Goal: Task Accomplishment & Management: Use online tool/utility

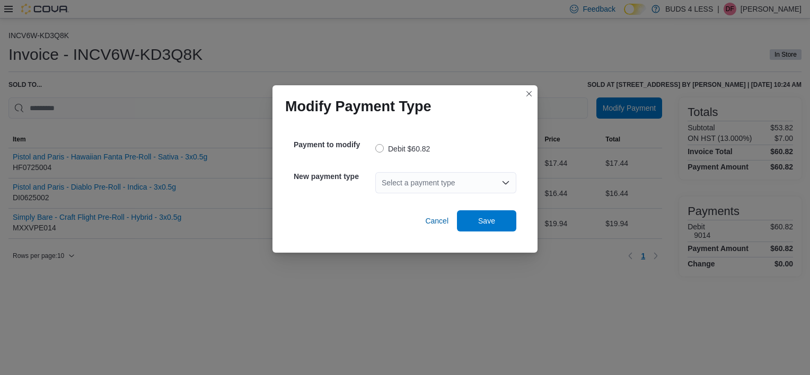
click at [440, 180] on div "Select a payment type" at bounding box center [445, 182] width 141 height 21
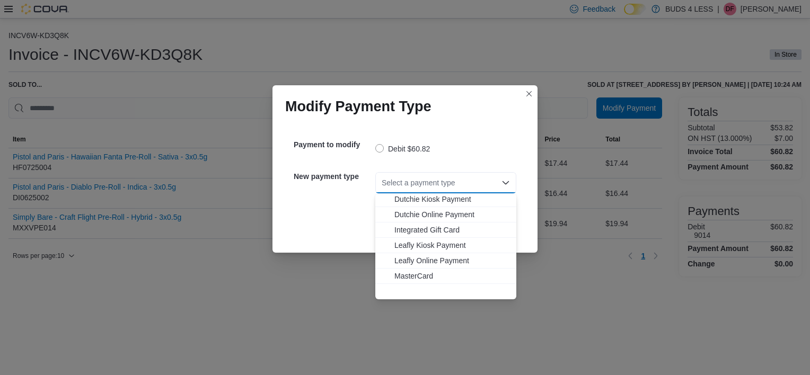
scroll to position [125, 0]
click at [412, 293] on span "Visa" at bounding box center [452, 291] width 116 height 11
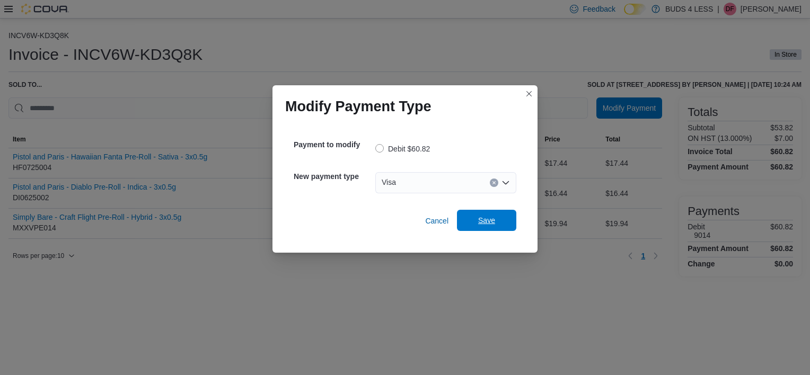
click at [498, 227] on span "Save" at bounding box center [486, 220] width 47 height 21
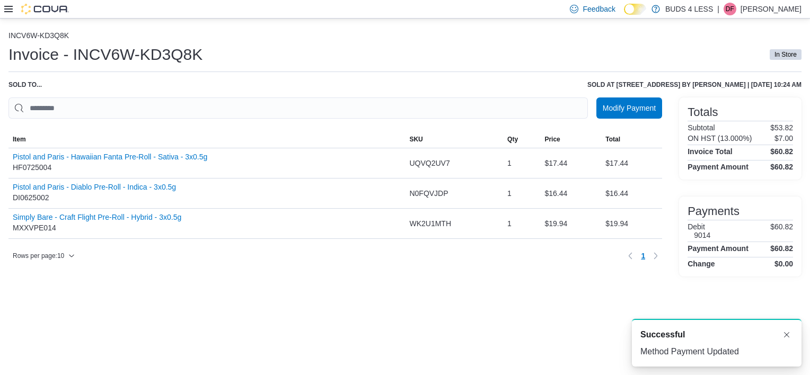
scroll to position [0, 0]
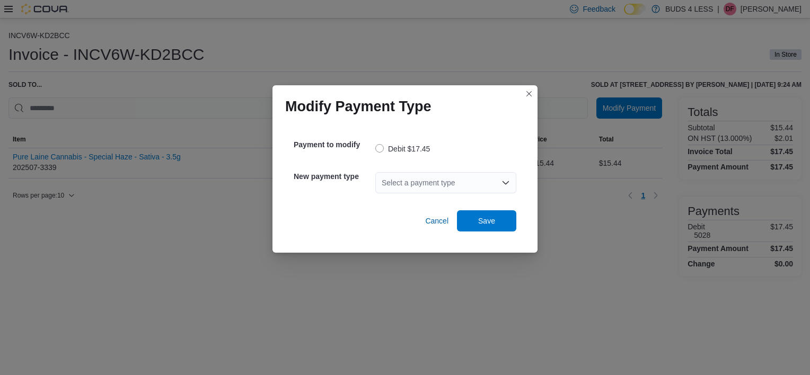
click at [442, 181] on div "Select a payment type" at bounding box center [445, 182] width 141 height 21
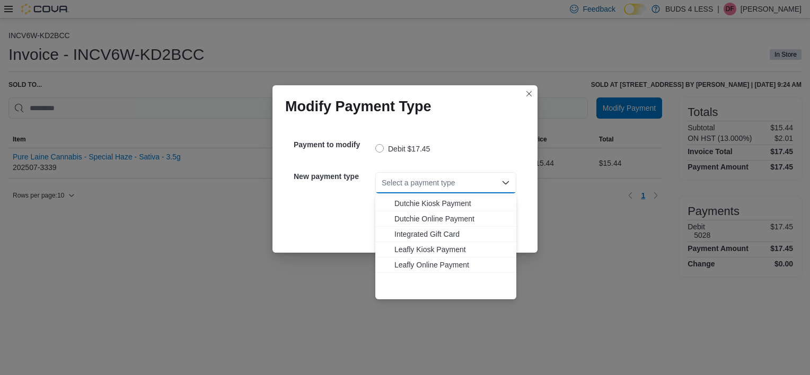
scroll to position [125, 0]
click at [408, 293] on span "Visa" at bounding box center [452, 291] width 116 height 11
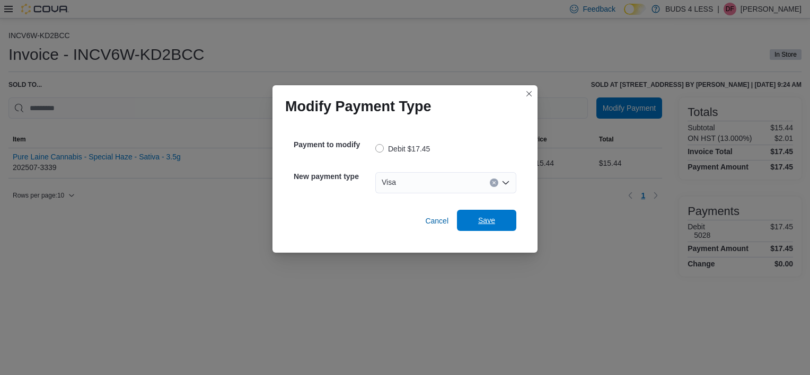
click at [483, 227] on span "Save" at bounding box center [486, 220] width 47 height 21
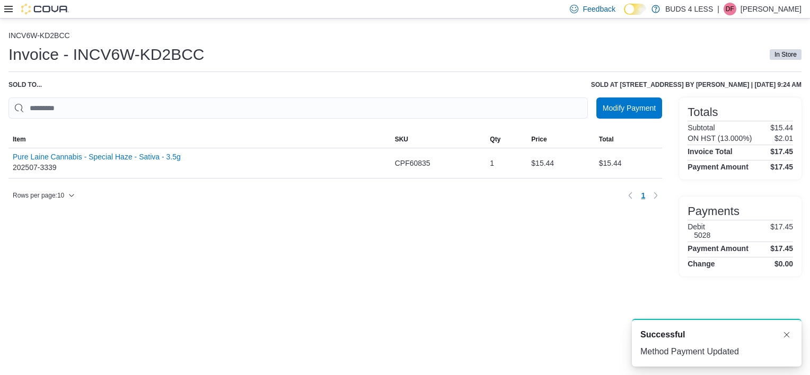
scroll to position [0, 0]
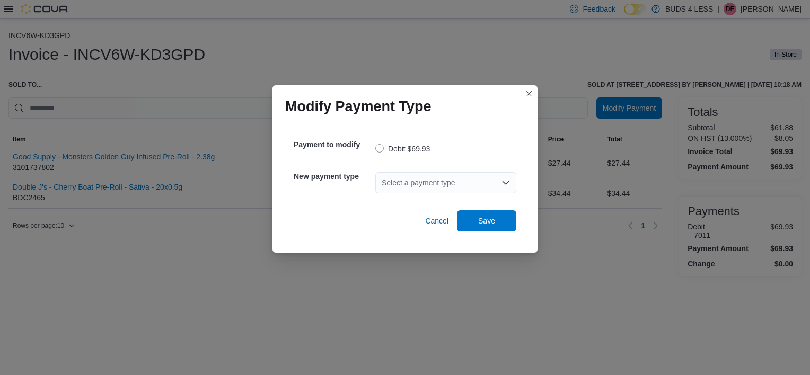
click at [450, 183] on div "Select a payment type" at bounding box center [445, 182] width 141 height 21
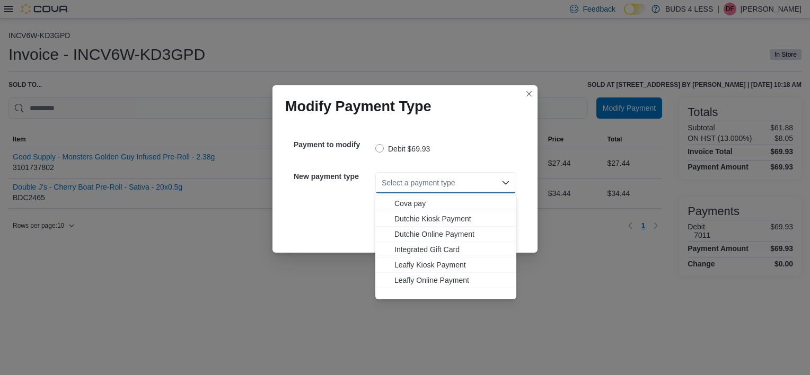
scroll to position [125, 0]
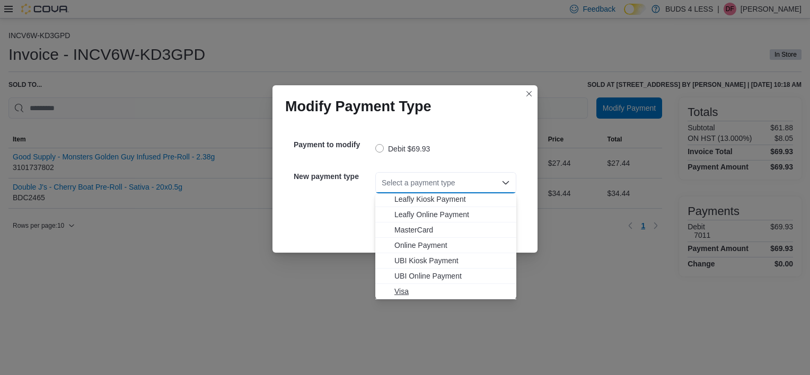
click at [404, 293] on span "Visa" at bounding box center [452, 291] width 116 height 11
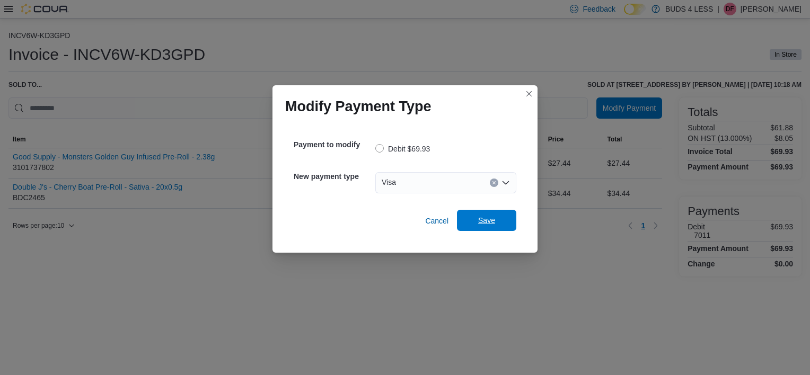
click at [488, 217] on span "Save" at bounding box center [486, 220] width 17 height 11
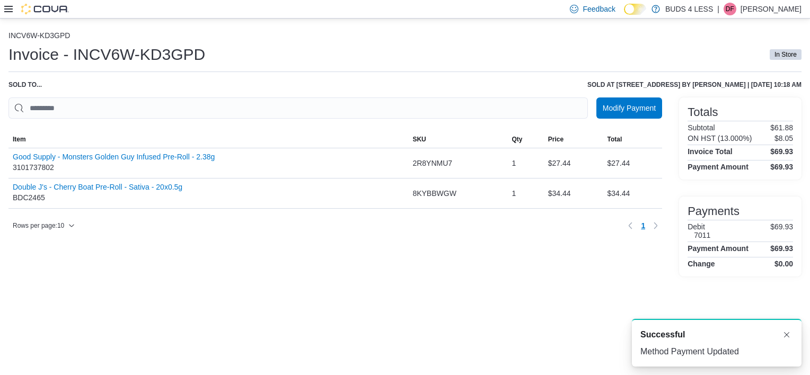
scroll to position [0, 0]
click at [4, 13] on div at bounding box center [36, 9] width 65 height 11
click at [6, 6] on icon at bounding box center [8, 9] width 8 height 8
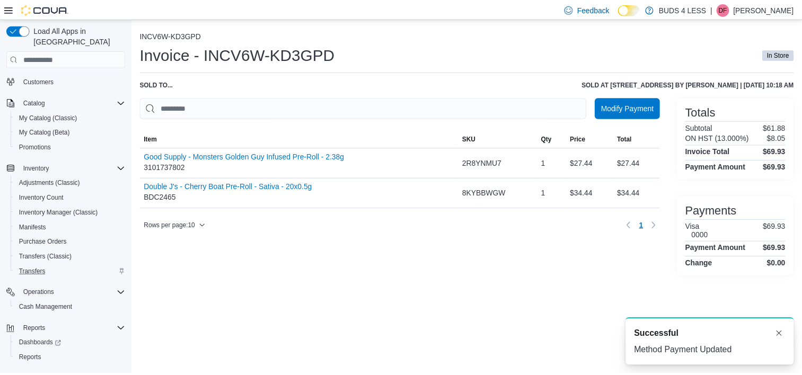
scroll to position [34, 0]
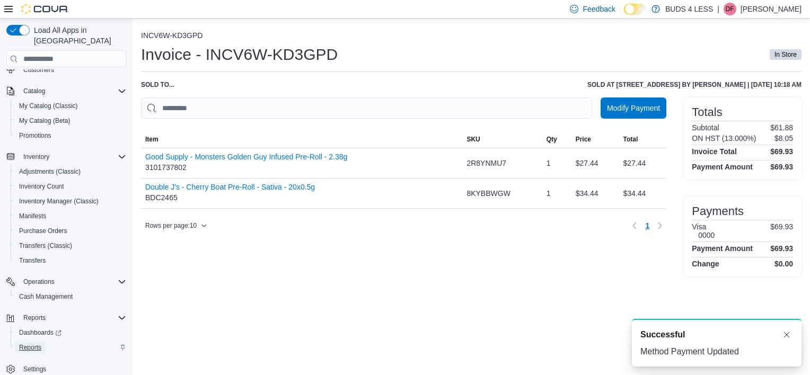
click at [37, 344] on span "Reports" at bounding box center [30, 348] width 22 height 8
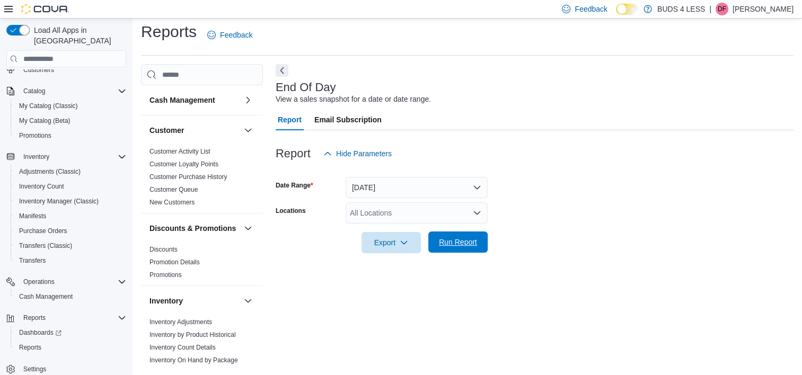
click at [466, 240] on span "Run Report" at bounding box center [458, 242] width 38 height 11
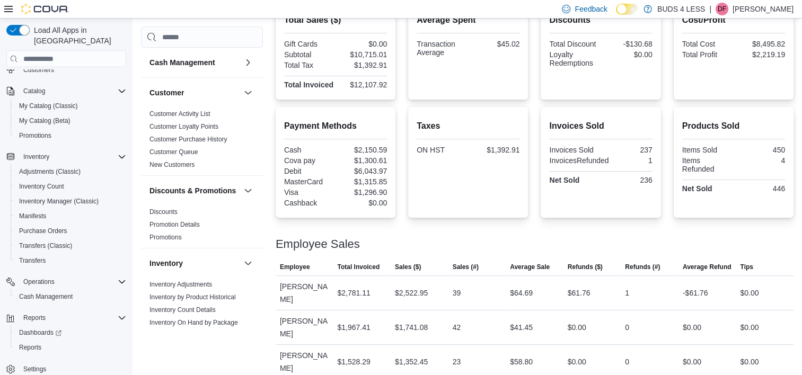
scroll to position [324, 0]
